Goal: Navigation & Orientation: Find specific page/section

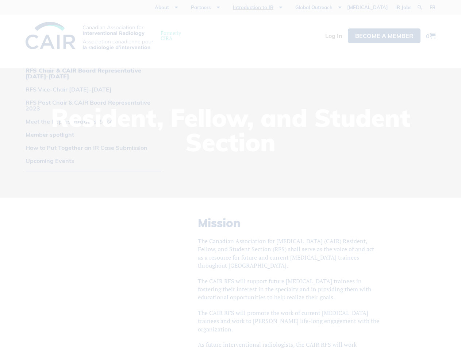
scroll to position [411, 0]
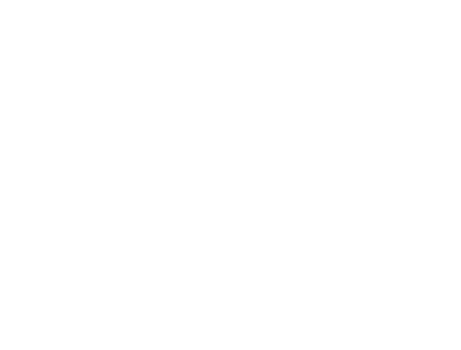
scroll to position [826, 0]
